Goal: Task Accomplishment & Management: Use online tool/utility

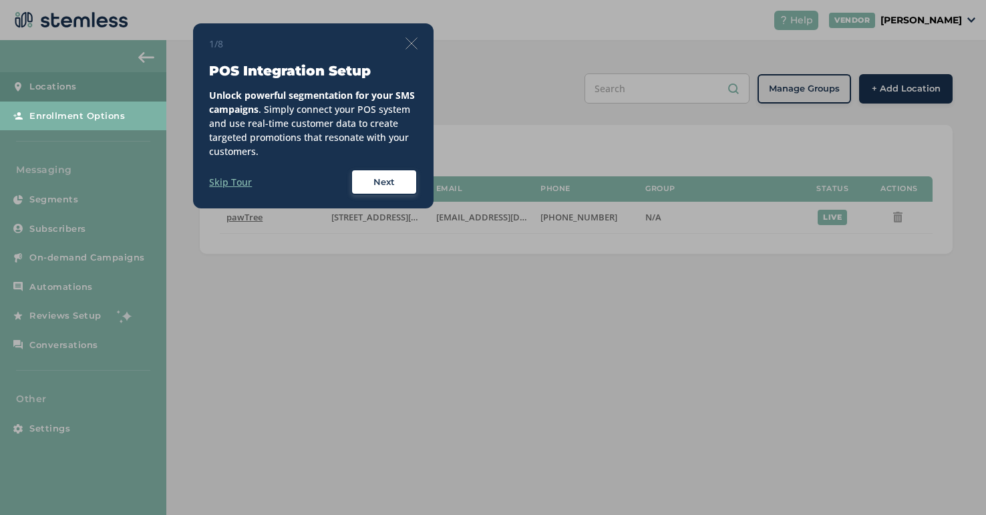
click at [413, 51] on div "1/8 POS Integration Setup Unlock powerful segmentation for your SMS campaigns .…" at bounding box center [313, 116] width 208 height 159
click at [412, 41] on img at bounding box center [412, 43] width 12 height 12
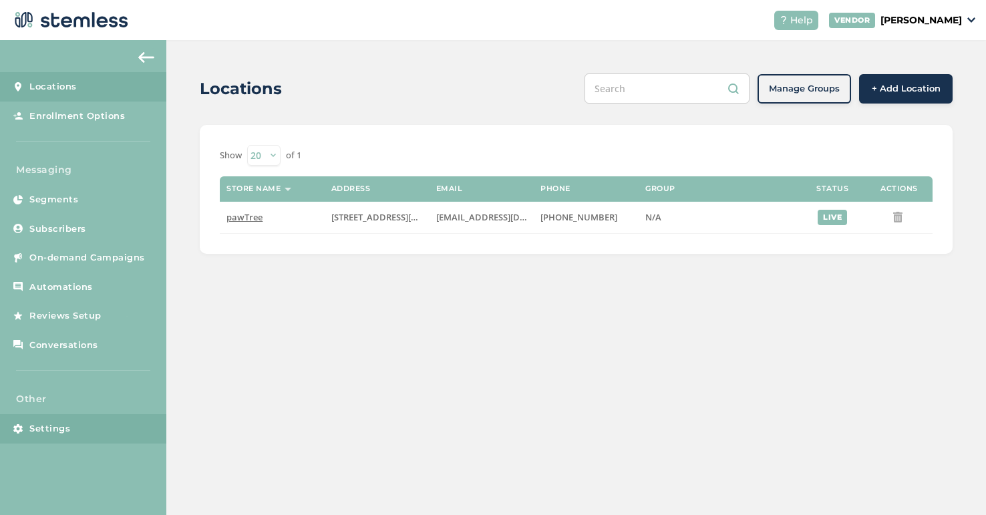
click at [81, 421] on link "Settings" at bounding box center [83, 428] width 166 height 29
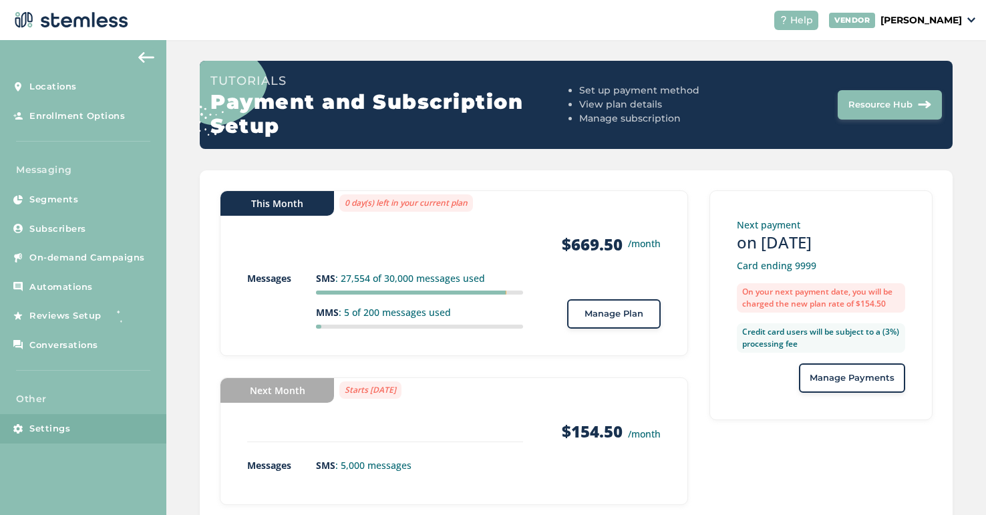
scroll to position [111, 0]
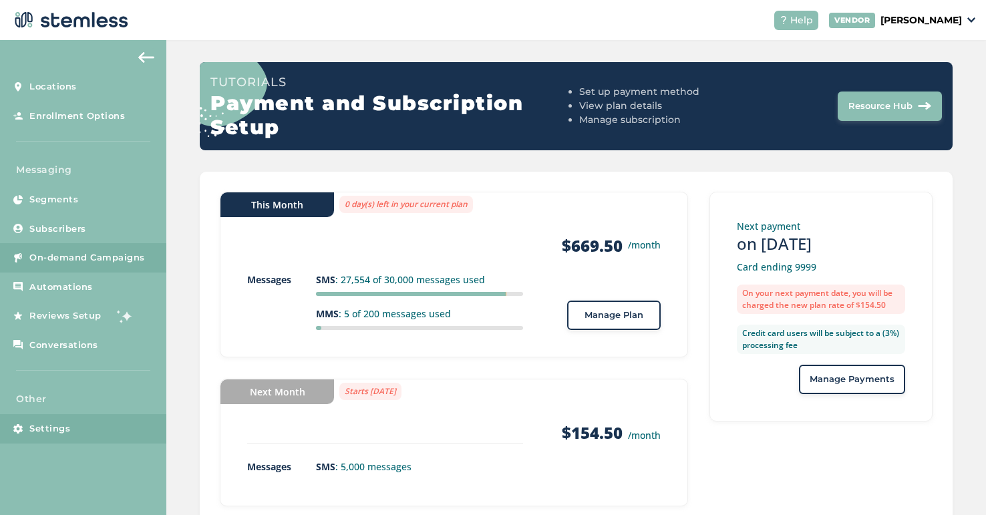
click at [61, 263] on span "On-demand Campaigns" at bounding box center [87, 257] width 116 height 13
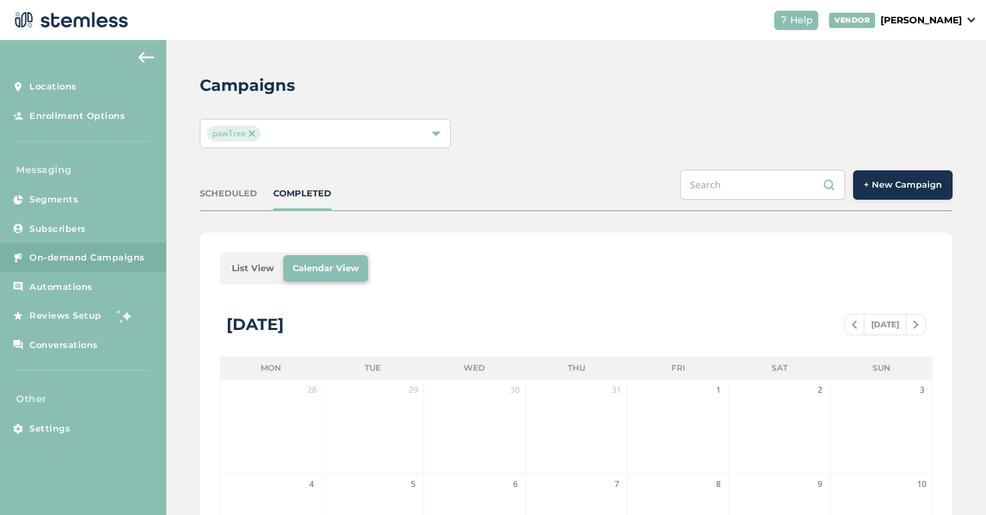
click at [888, 180] on span "+ New Campaign" at bounding box center [903, 184] width 78 height 13
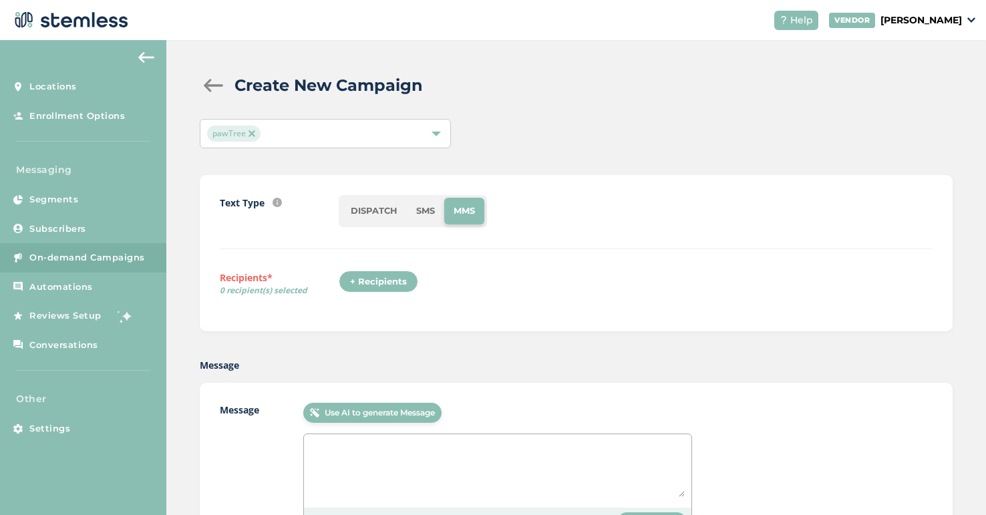
click at [431, 202] on li "SMS" at bounding box center [425, 211] width 37 height 27
click at [341, 446] on textarea at bounding box center [498, 469] width 374 height 56
paste textarea "Last 10 days! Free pawTreats with 10-in-1 ends [DATE]. Share with everyone you …"
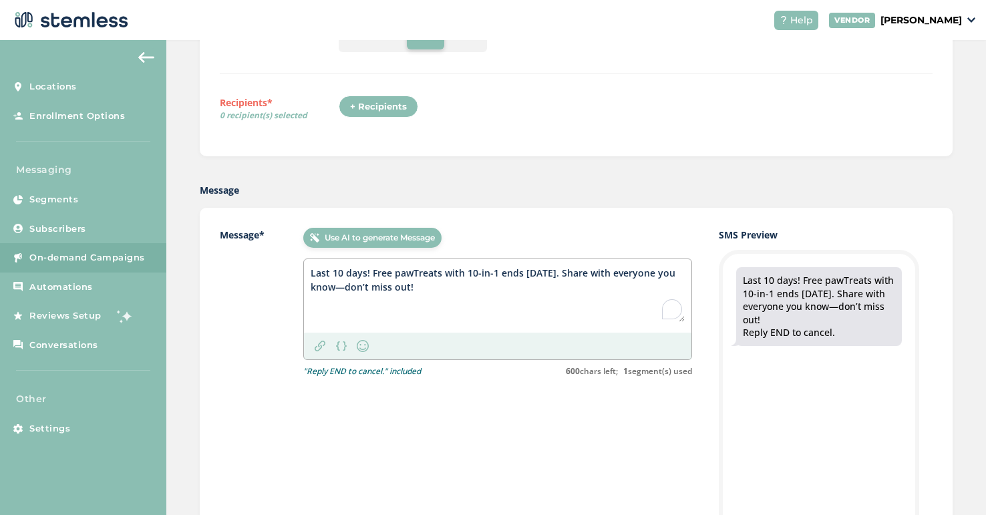
scroll to position [197, 0]
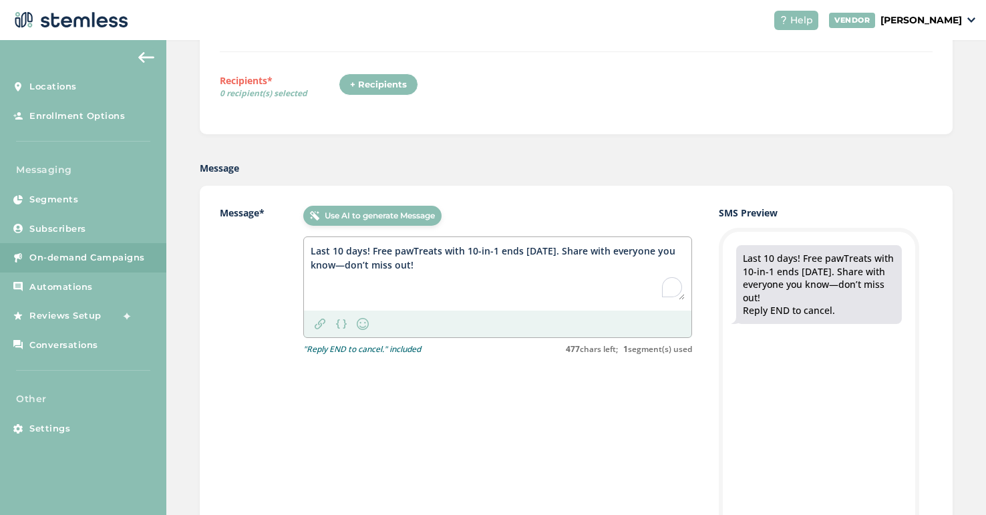
type textarea "Last 10 days! Free pawTreats with 10-in-1 ends [DATE]. Share with everyone you …"
click at [319, 327] on img at bounding box center [320, 324] width 11 height 11
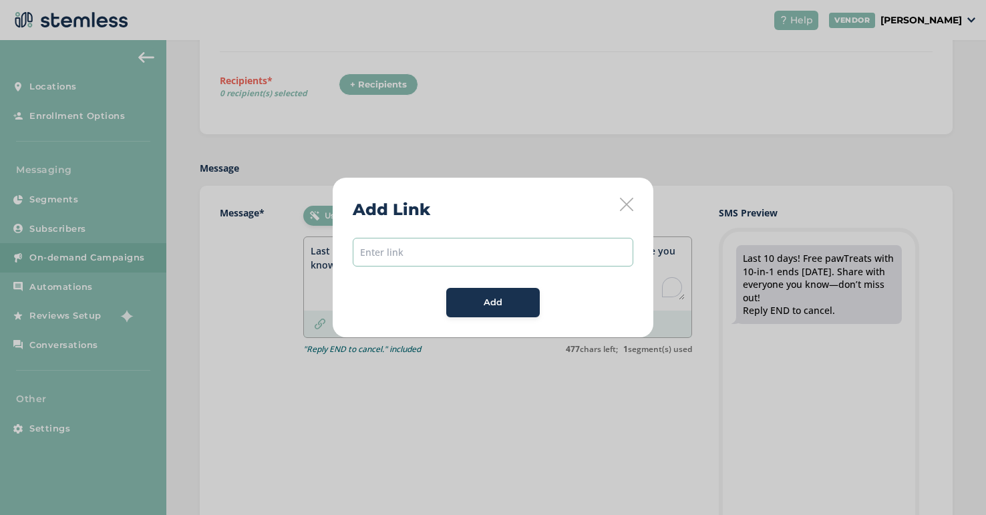
click at [402, 246] on input "text" at bounding box center [493, 252] width 281 height 29
paste input "[URL][DOMAIN_NAME]"
type input "[URL][DOMAIN_NAME]"
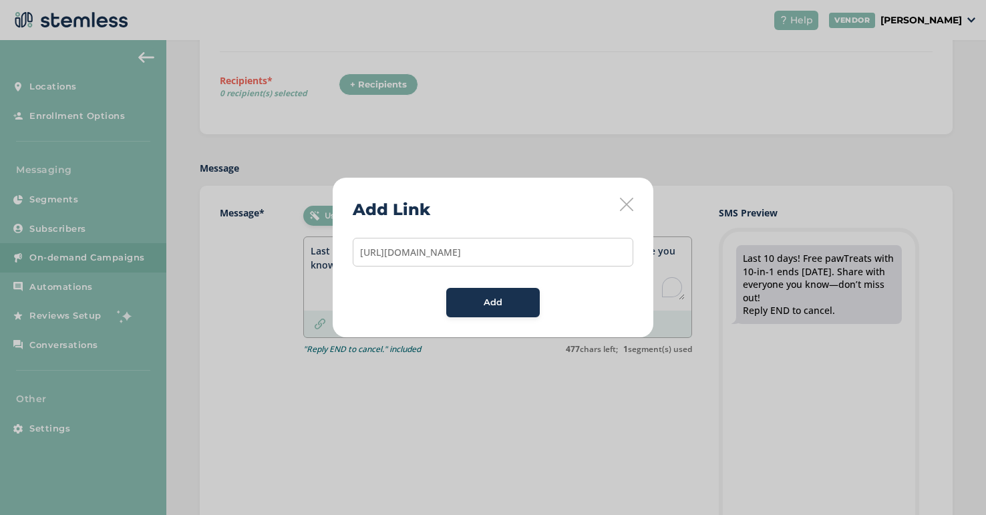
click at [474, 306] on div "Add" at bounding box center [493, 302] width 72 height 13
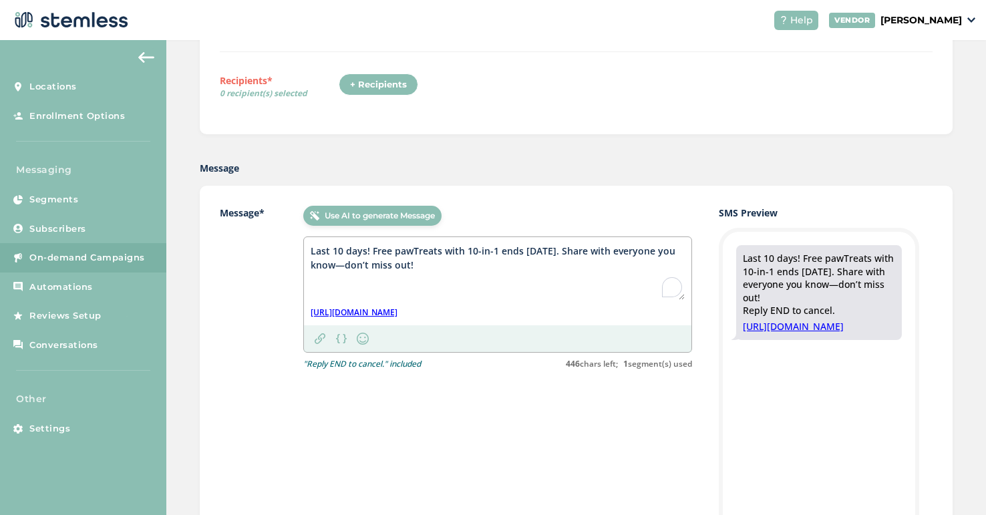
click at [311, 249] on textarea "Last 10 days! Free pawTreats with 10-in-1 ends [DATE]. Share with everyone you …" at bounding box center [498, 272] width 374 height 56
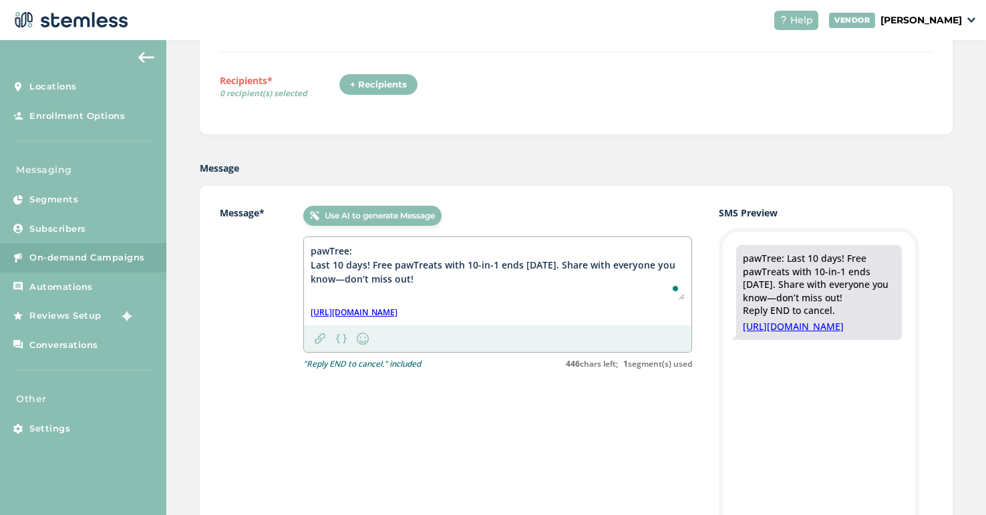
click at [545, 192] on div "Message* Use AI to generate Message pawTree: Last 10 days! Free pawTreats with …" at bounding box center [576, 410] width 753 height 448
click at [552, 266] on textarea "pawTree: Last 10 days! Free pawTreats with 10-in-1 ends [DATE]. Share with ever…" at bounding box center [498, 272] width 374 height 56
drag, startPoint x: 645, startPoint y: 263, endPoint x: 336, endPoint y: 279, distance: 309.8
click at [336, 279] on textarea "pawTree: Last 10 days! Free pawTreats with 10-in-1 ends soon. Share with everyo…" at bounding box center [498, 272] width 374 height 56
click at [529, 281] on textarea "pawTree: Last 10 days! Free pawTreats with 10-in-1 ends soon. Share with everyo…" at bounding box center [498, 272] width 374 height 56
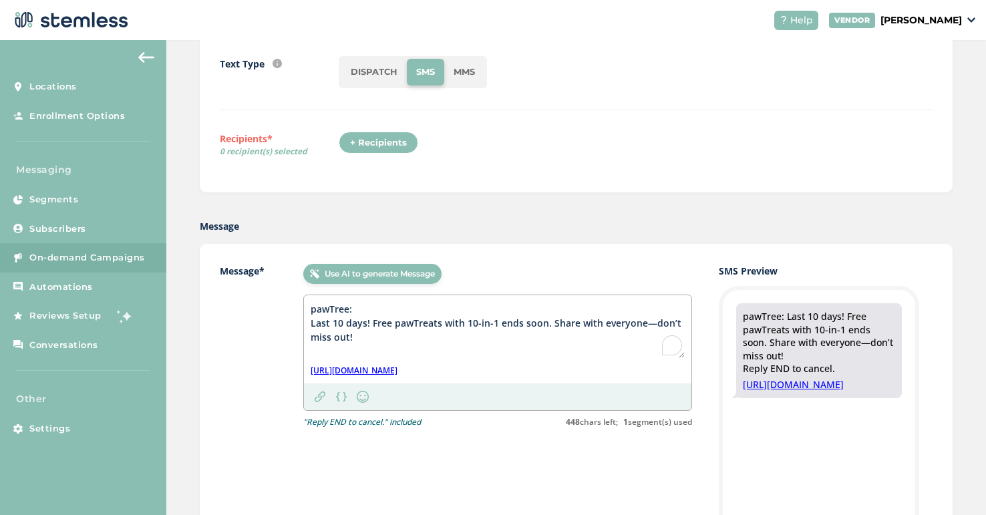
scroll to position [145, 0]
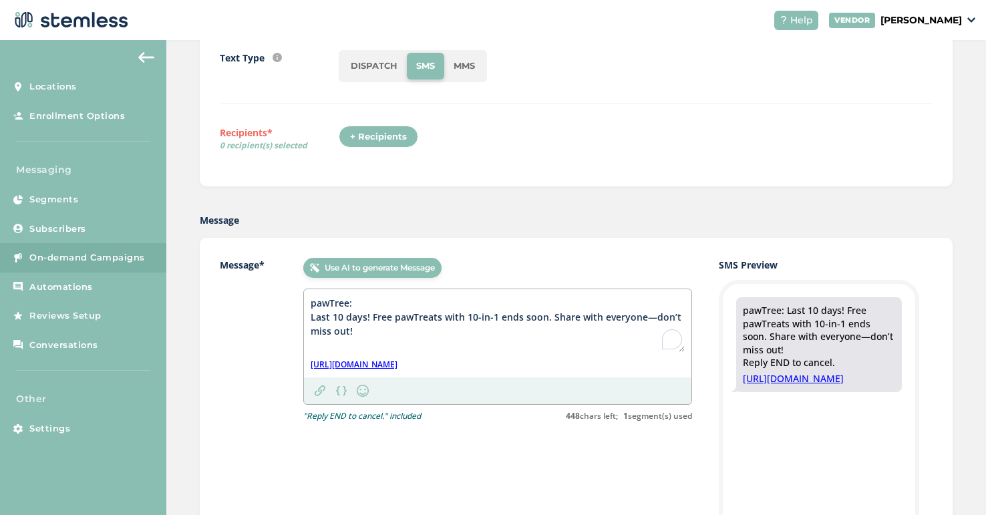
drag, startPoint x: 359, startPoint y: 330, endPoint x: 287, endPoint y: 300, distance: 78.2
click at [287, 300] on div "Message* Use AI to generate Message pawTree: Last 10 days! Free pawTreats with …" at bounding box center [456, 340] width 472 height 164
type textarea "pawTree: Last 10 days! Free pawTreats with 10-in-1 ends soon. Share with everyo…"
drag, startPoint x: 578, startPoint y: 365, endPoint x: 304, endPoint y: 302, distance: 281.1
click at [304, 302] on div "pawTree: Last 10 days! Free pawTreats with 10-in-1 ends soon. Share with everyo…" at bounding box center [498, 333] width 388 height 88
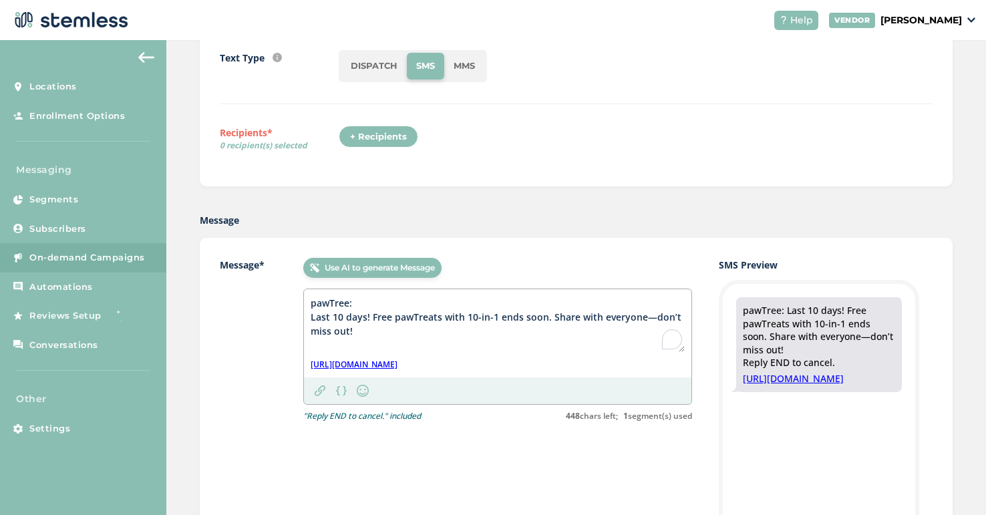
copy div "[URL][DOMAIN_NAME]"
click at [378, 321] on textarea "pawTree: Last 10 days! Free pawTreats with 10-in-1 ends soon. Share with everyo…" at bounding box center [498, 324] width 374 height 56
drag, startPoint x: 359, startPoint y: 332, endPoint x: 301, endPoint y: 301, distance: 66.3
click at [301, 301] on div "Message* Use AI to generate Message pawTree: Last 10 days! Free pawTreats with …" at bounding box center [456, 340] width 472 height 164
click at [571, 424] on div "Message* Use AI to generate Message pawTree: Last 10 days! Free pawTreats with …" at bounding box center [456, 462] width 472 height 408
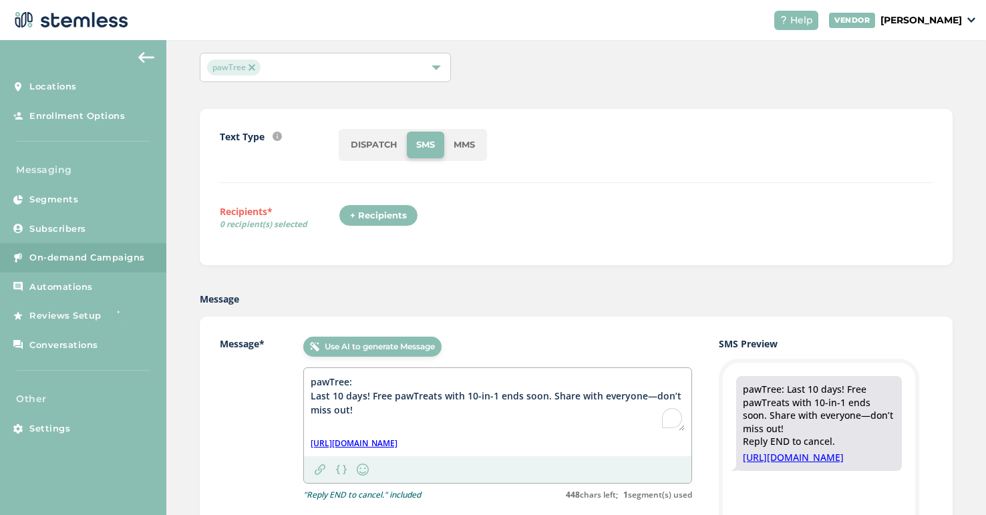
scroll to position [0, 0]
